Goal: Task Accomplishment & Management: Manage account settings

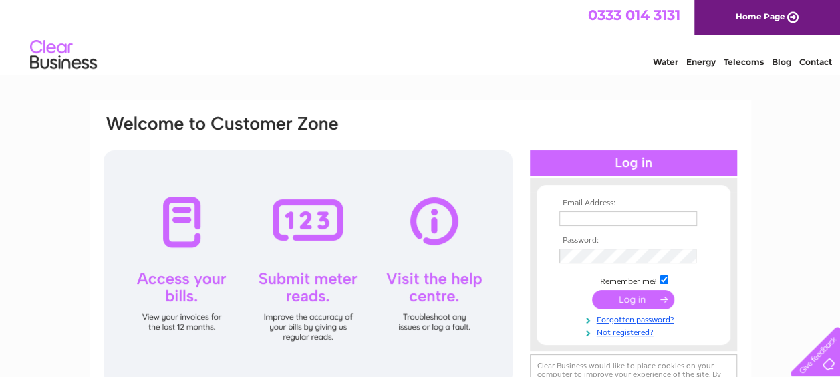
type input "rwhurleyholdings@mail.com"
click at [639, 297] on input "submit" at bounding box center [633, 299] width 82 height 19
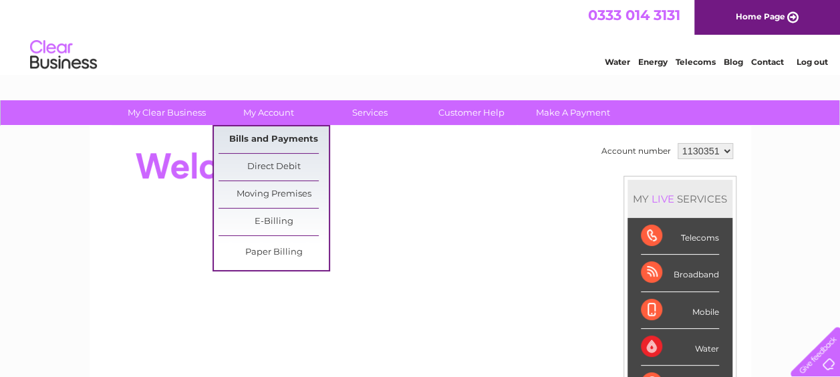
click at [265, 138] on link "Bills and Payments" at bounding box center [273, 139] width 110 height 27
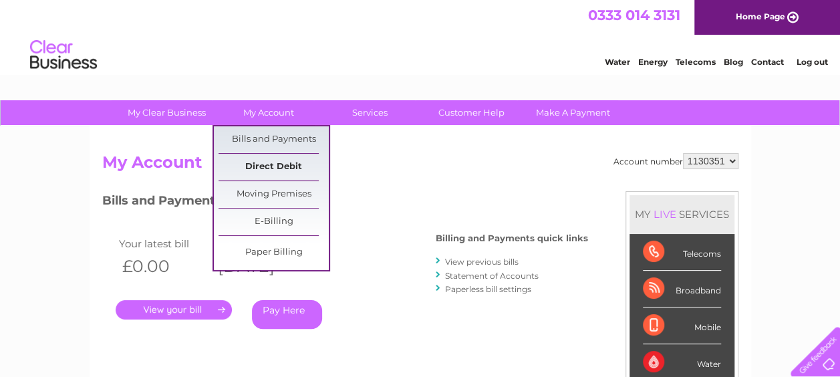
click at [271, 160] on link "Direct Debit" at bounding box center [273, 167] width 110 height 27
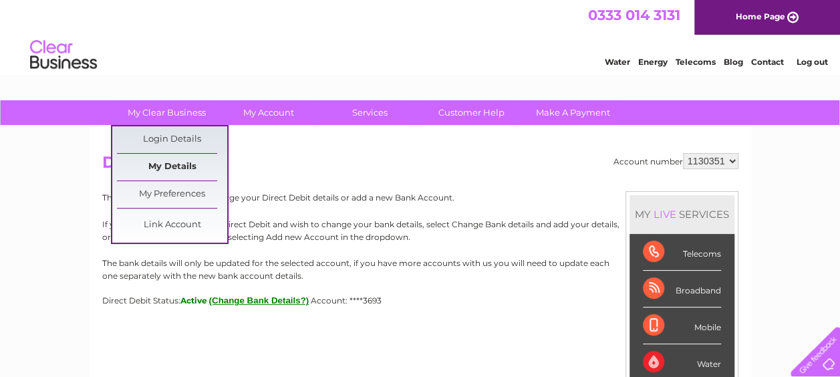
click at [180, 169] on link "My Details" at bounding box center [172, 167] width 110 height 27
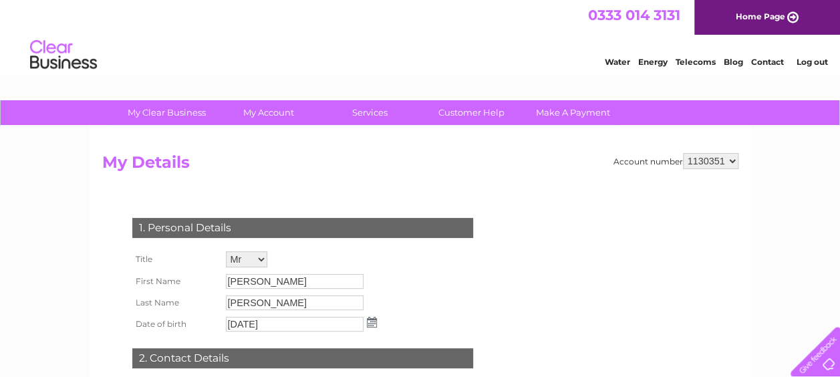
click at [728, 156] on select "1130351" at bounding box center [710, 161] width 55 height 16
drag, startPoint x: 728, startPoint y: 156, endPoint x: 721, endPoint y: 157, distance: 6.7
click at [728, 156] on select "1130351" at bounding box center [710, 161] width 55 height 16
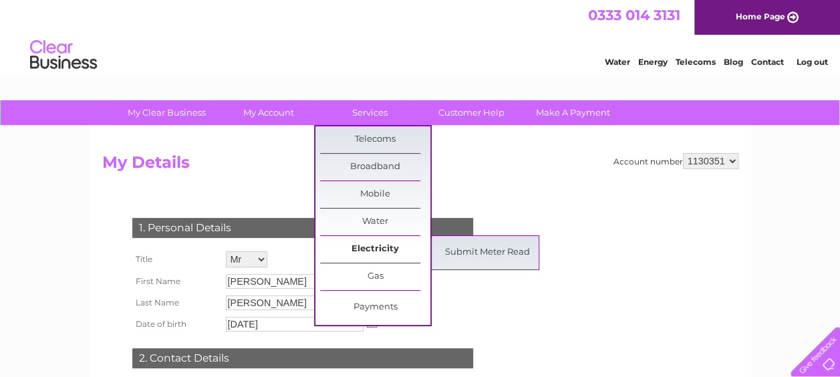
click at [394, 247] on link "Electricity" at bounding box center [375, 249] width 110 height 27
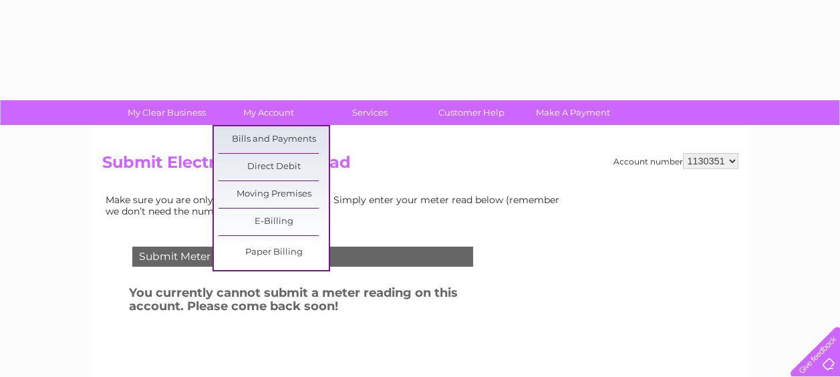
click at [273, 114] on link "My Account" at bounding box center [268, 112] width 110 height 25
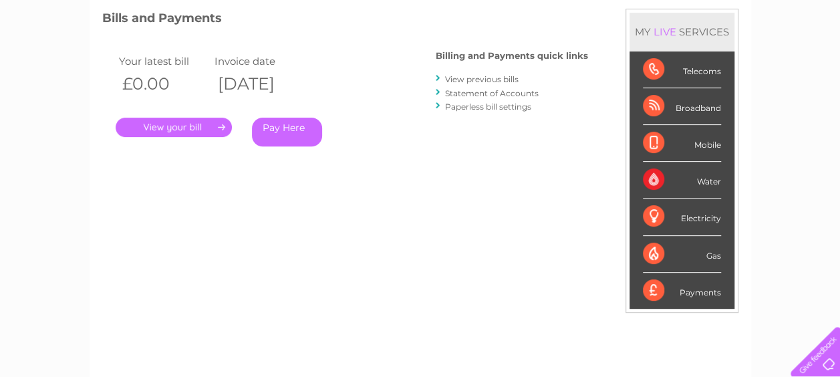
scroll to position [94, 0]
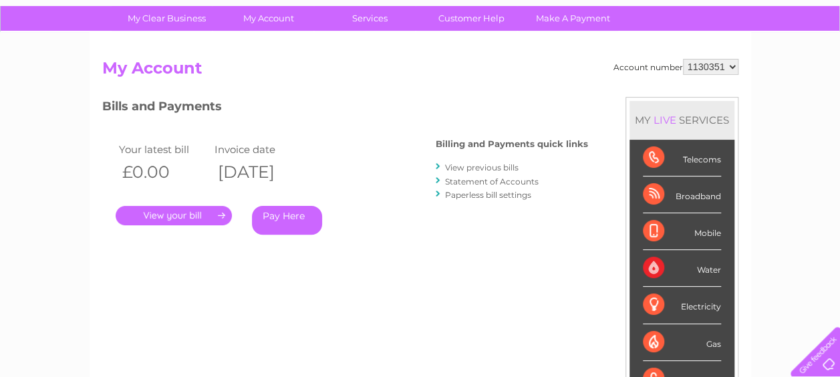
click at [173, 212] on link "." at bounding box center [174, 215] width 116 height 19
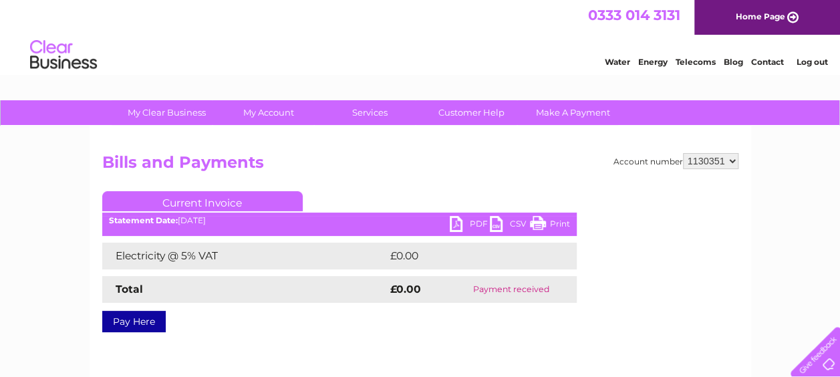
scroll to position [134, 0]
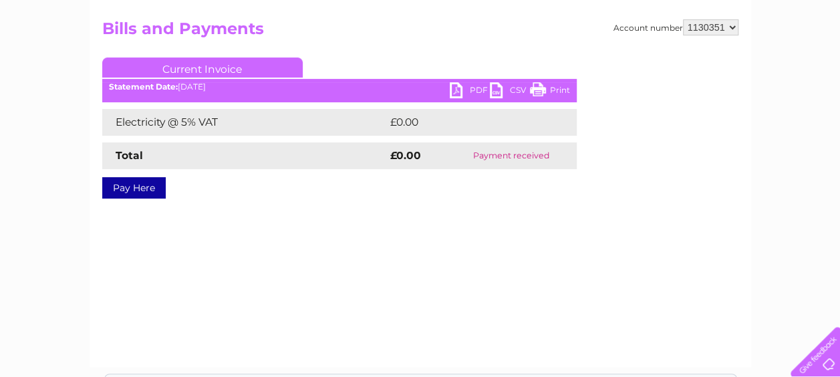
click at [454, 86] on link "PDF" at bounding box center [470, 91] width 40 height 19
click at [462, 90] on link "PDF" at bounding box center [470, 91] width 40 height 19
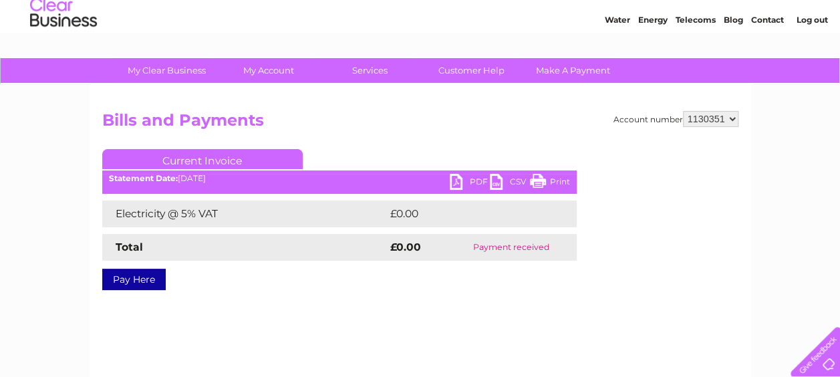
scroll to position [0, 0]
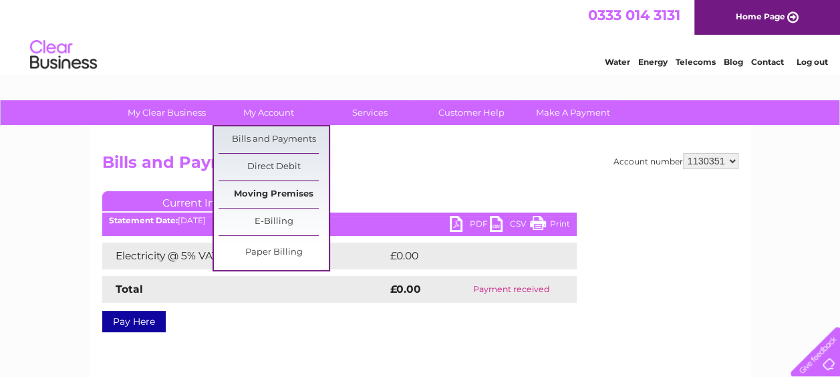
click at [285, 197] on link "Moving Premises" at bounding box center [273, 194] width 110 height 27
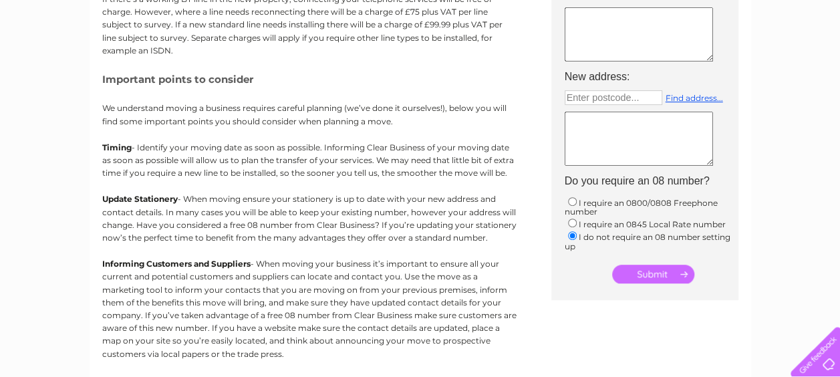
scroll to position [134, 0]
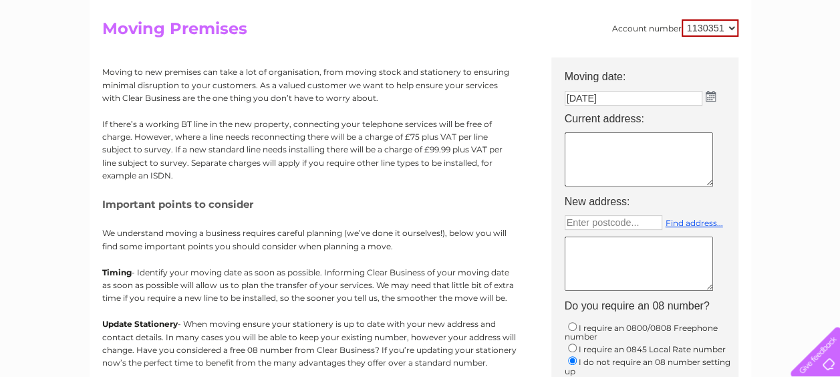
click at [709, 96] on img at bounding box center [710, 96] width 10 height 11
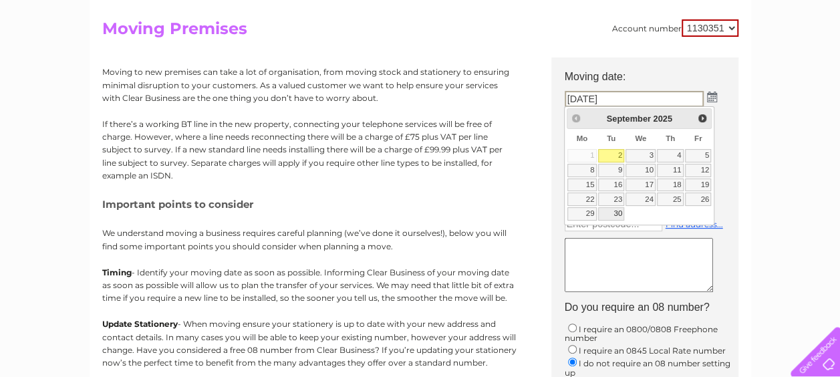
click at [614, 211] on link "30" at bounding box center [611, 213] width 27 height 13
type input "[DATE]"
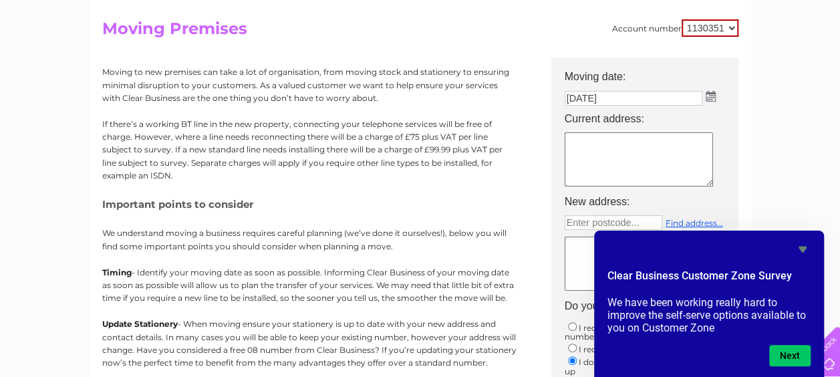
click at [627, 145] on textarea at bounding box center [638, 159] width 148 height 54
type textarea "[STREET_ADDRESS]"
click at [828, 146] on div "My Clear Business Login Details My Details My Preferences Link Account My Accou…" at bounding box center [420, 358] width 840 height 783
click at [804, 248] on icon "Hide survey" at bounding box center [802, 249] width 8 height 6
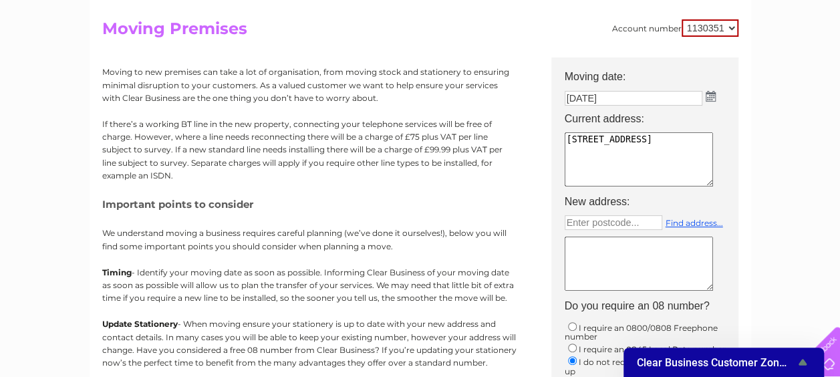
click at [642, 244] on textarea at bounding box center [638, 263] width 148 height 54
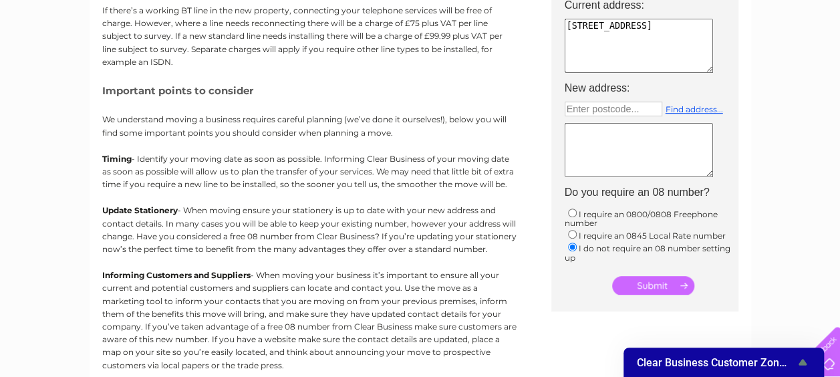
scroll to position [267, 0]
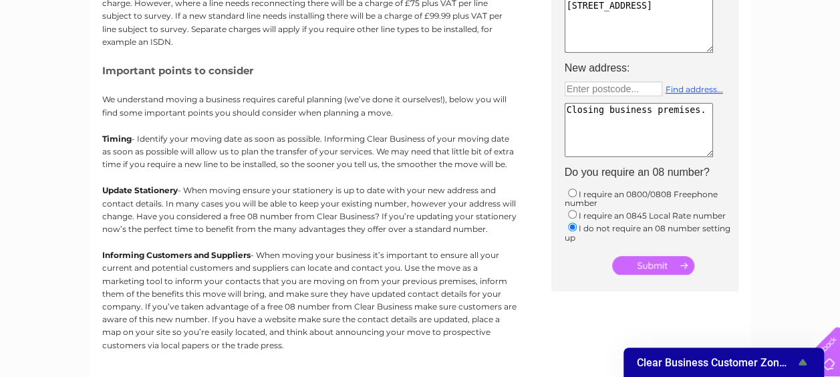
type textarea "Closing business premises."
click at [755, 103] on div "My Clear Business Login Details My Details My Preferences Link Account My Accou…" at bounding box center [420, 224] width 840 height 783
click at [647, 265] on input "submit" at bounding box center [653, 265] width 82 height 19
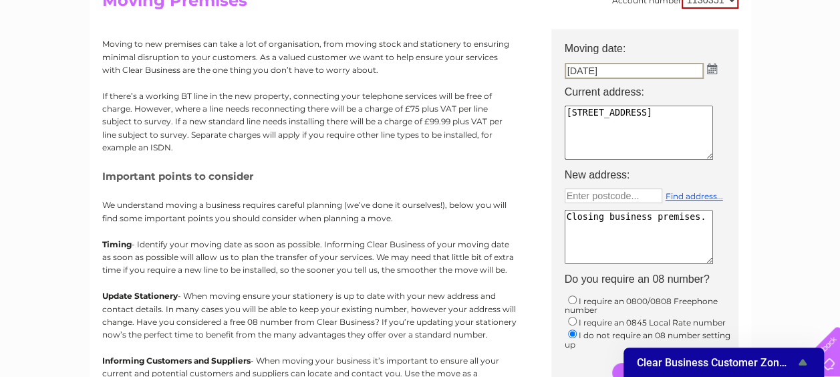
scroll to position [178, 0]
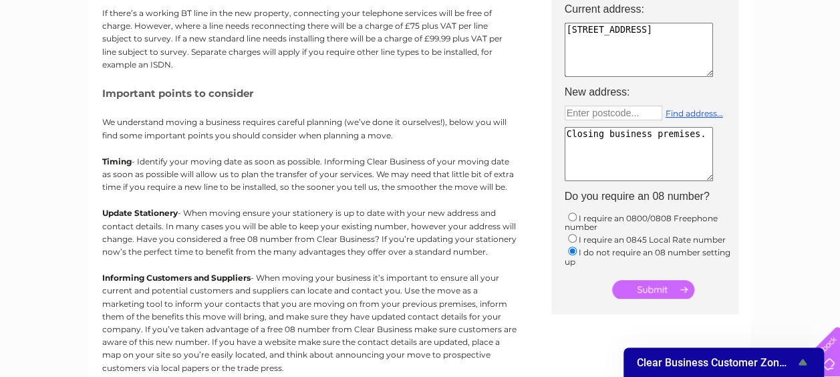
click at [665, 284] on input "submit" at bounding box center [653, 289] width 82 height 19
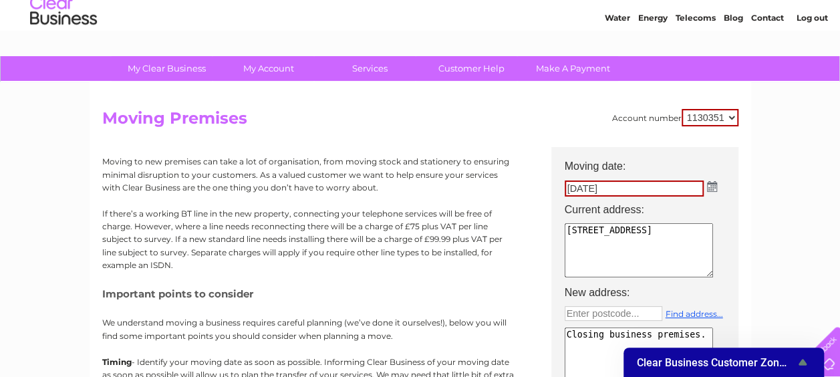
click at [798, 359] on icon "Show survey - Clear Business Customer Zone Survey" at bounding box center [802, 362] width 16 height 16
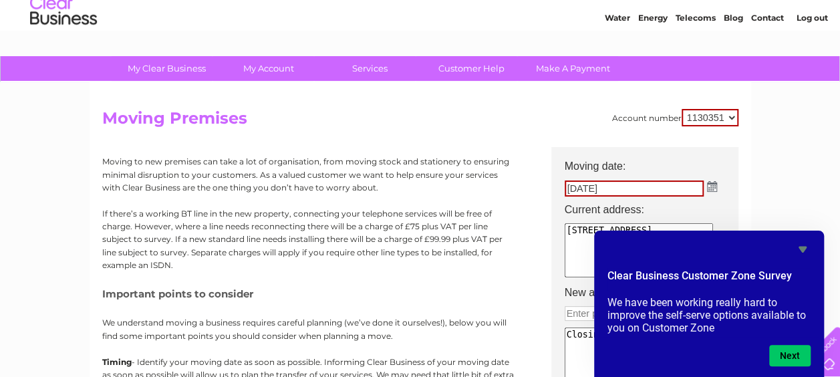
click at [799, 242] on icon "Hide survey" at bounding box center [802, 249] width 16 height 16
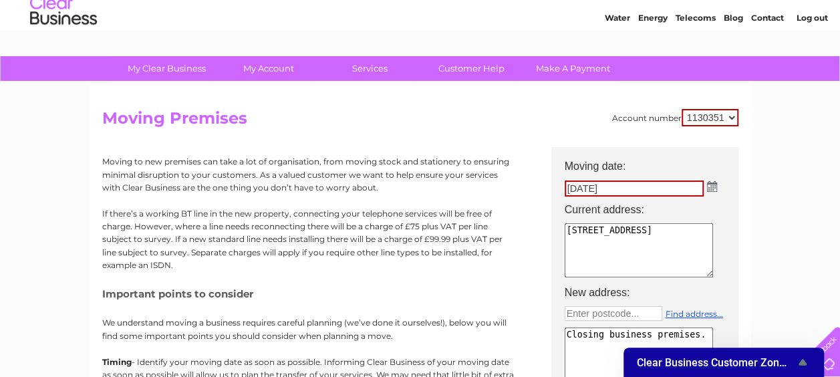
click at [770, 16] on link "Contact" at bounding box center [767, 18] width 33 height 10
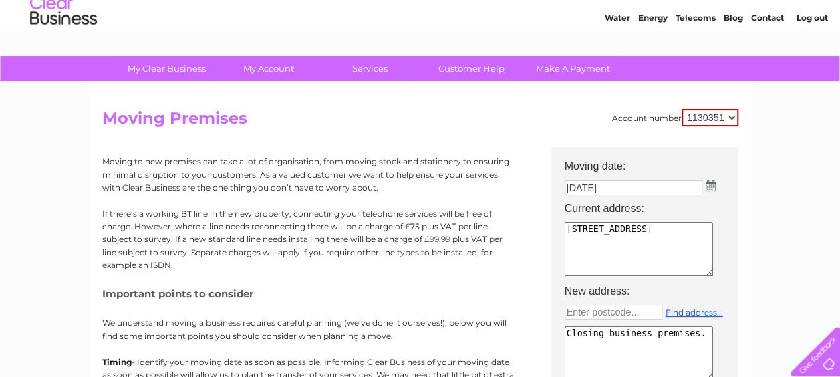
drag, startPoint x: 722, startPoint y: 117, endPoint x: 692, endPoint y: 118, distance: 30.1
click at [692, 118] on select "1130351" at bounding box center [709, 117] width 57 height 17
click at [682, 109] on select "1130351" at bounding box center [709, 117] width 57 height 17
